Goal: Book appointment/travel/reservation

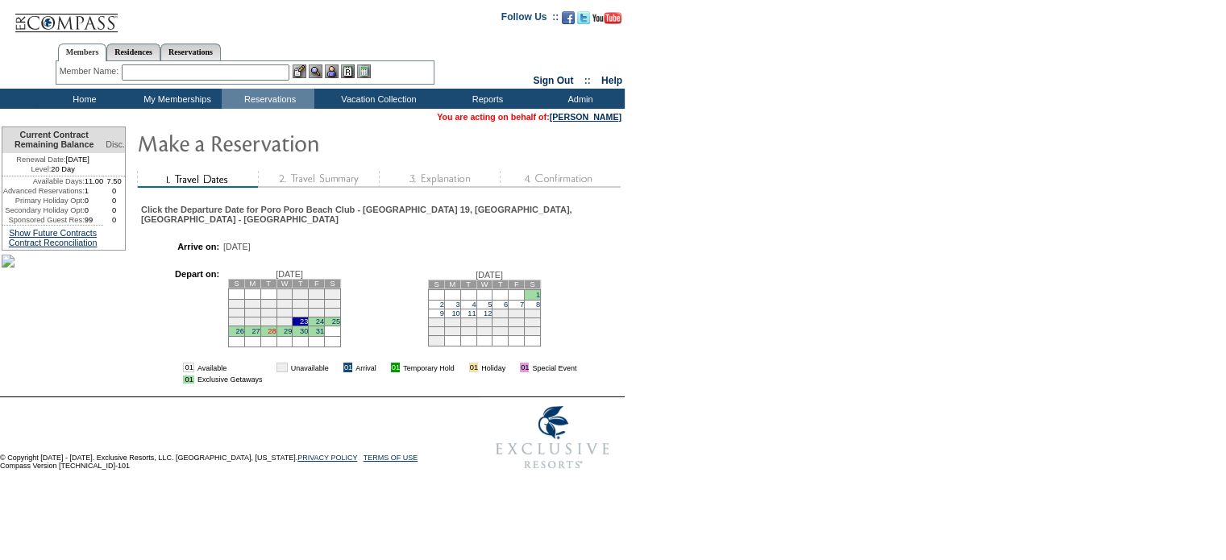
click at [276, 335] on link "28" at bounding box center [272, 331] width 8 height 8
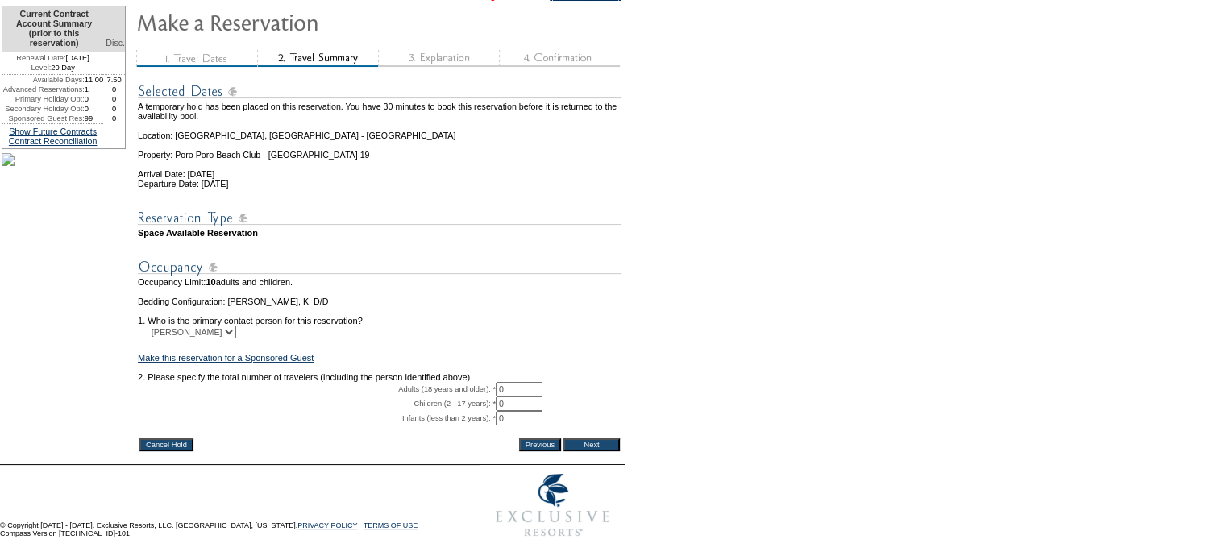
scroll to position [168, 0]
click at [524, 382] on input "0" at bounding box center [519, 389] width 47 height 15
type input "2"
click at [592, 439] on input "Next" at bounding box center [591, 445] width 56 height 13
